Goal: Task Accomplishment & Management: Manage account settings

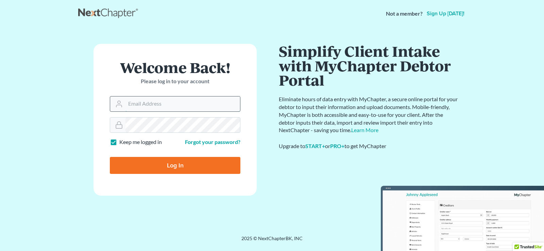
click at [161, 107] on input "Email Address" at bounding box center [183, 104] width 115 height 15
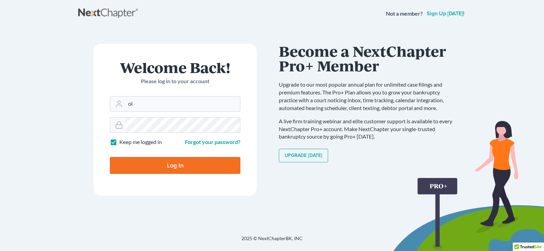
type input "o"
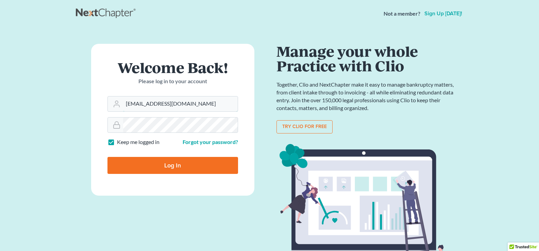
type input "holderesq@aol.com"
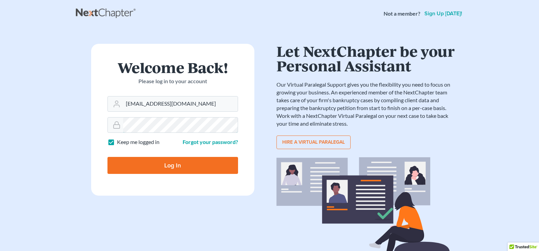
click at [108, 157] on input "Log In" at bounding box center [173, 165] width 131 height 17
type input "Thinking..."
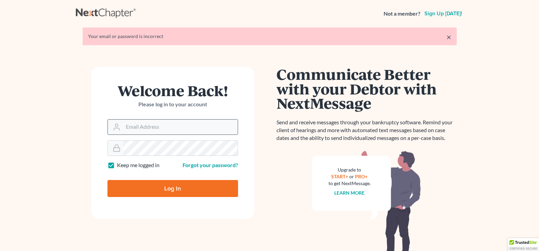
click at [157, 124] on input "Email Address" at bounding box center [180, 127] width 115 height 15
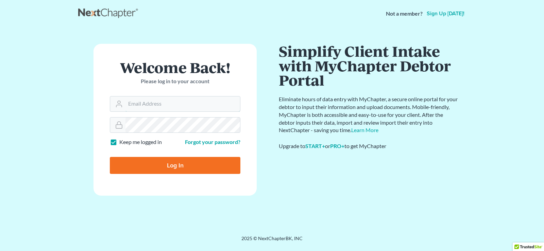
type input "j"
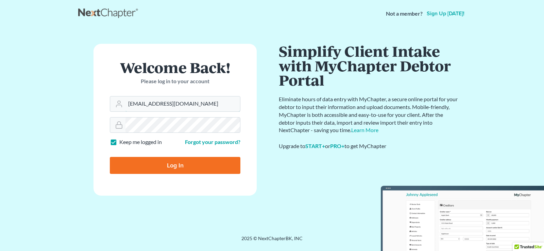
type input "[EMAIL_ADDRESS][DOMAIN_NAME]"
click at [110, 157] on input "Log In" at bounding box center [175, 165] width 131 height 17
type input "Thinking..."
